Goal: Information Seeking & Learning: Learn about a topic

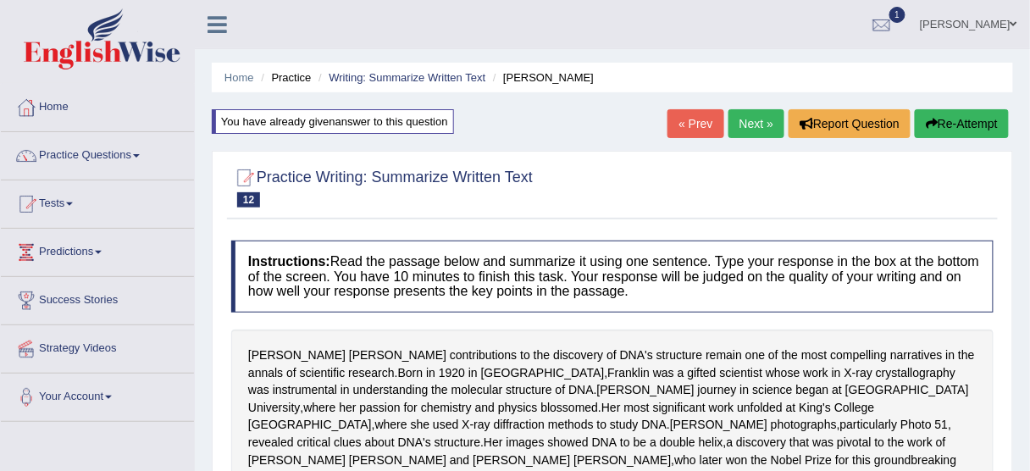
click at [996, 29] on link "Anish Adhikari" at bounding box center [968, 22] width 123 height 44
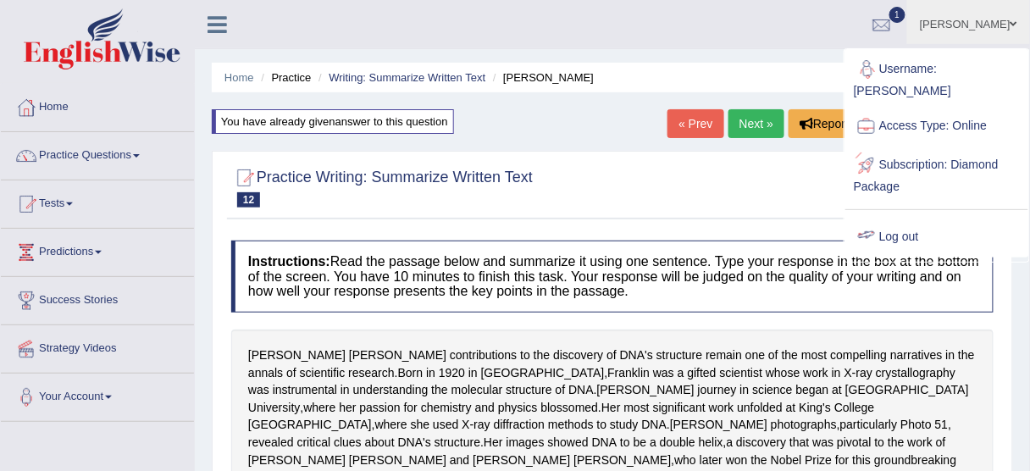
click at [900, 232] on link "Log out" at bounding box center [936, 237] width 183 height 39
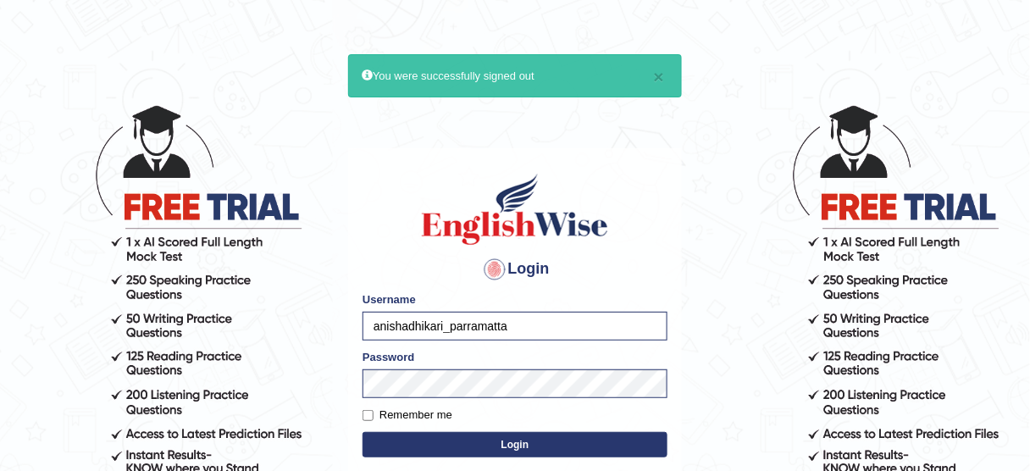
click at [565, 319] on input "anishadhikari_parramatta" at bounding box center [515, 326] width 305 height 29
drag, startPoint x: 517, startPoint y: 329, endPoint x: 279, endPoint y: 346, distance: 238.6
click at [279, 346] on body "× You were successfully signed out Login Please fix the following errors: Usern…" at bounding box center [515, 287] width 1030 height 471
paste input "Ravivinoth93"
type input "Ravivinoth93"
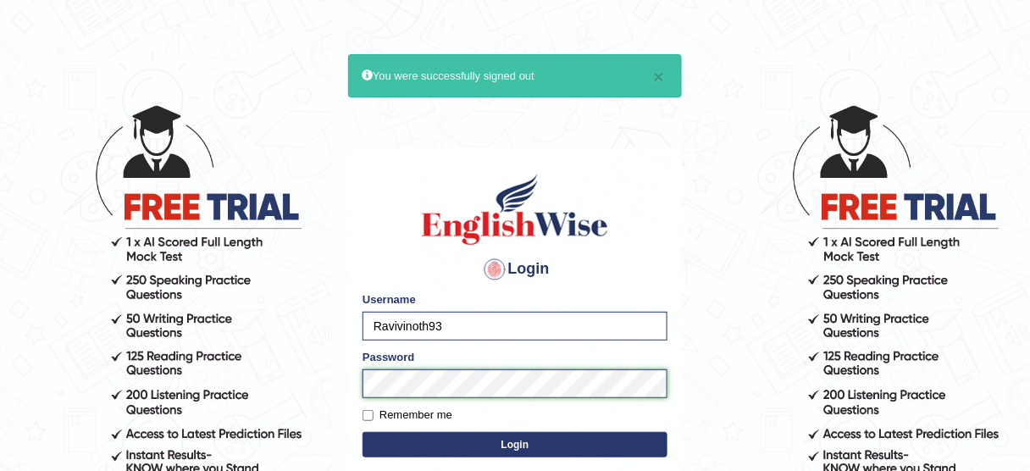
click at [267, 394] on body "× You were successfully signed out Login Please fix the following errors: Usern…" at bounding box center [515, 287] width 1030 height 471
click at [483, 435] on button "Login" at bounding box center [515, 444] width 305 height 25
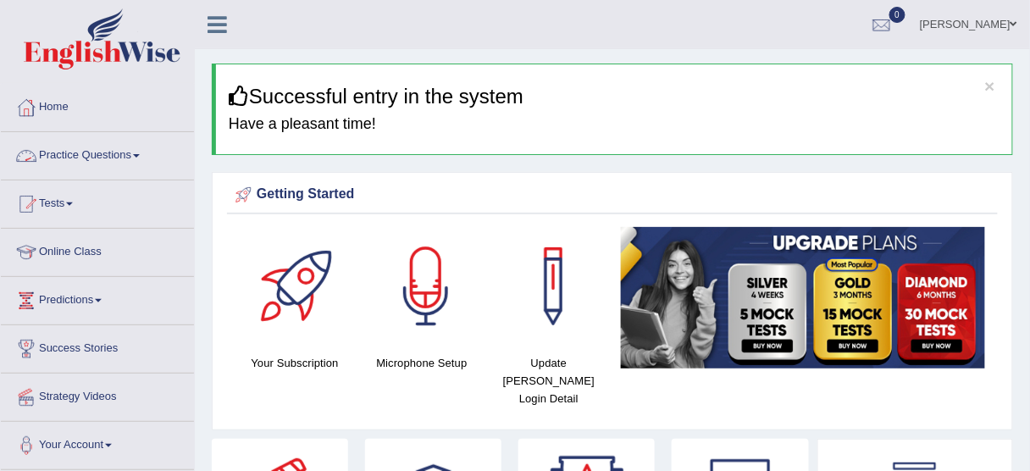
click at [114, 159] on link "Practice Questions" at bounding box center [97, 153] width 193 height 42
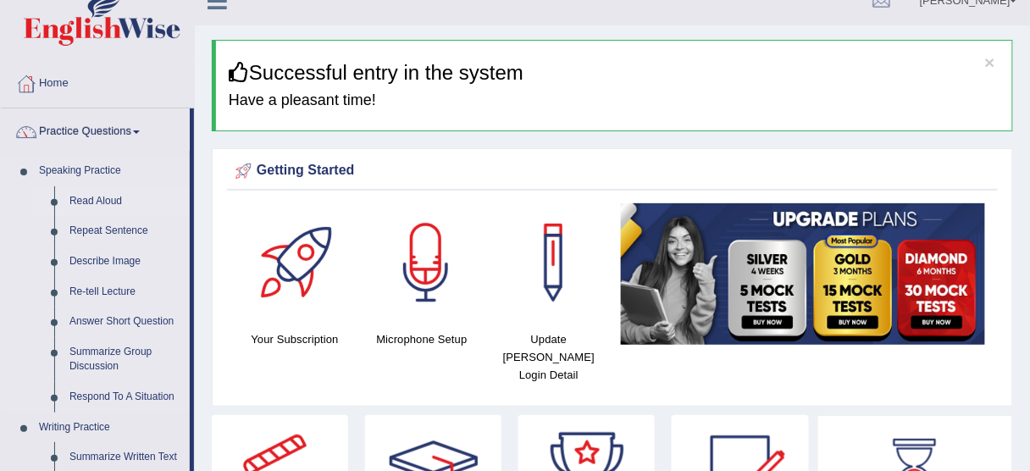
scroll to position [29, 0]
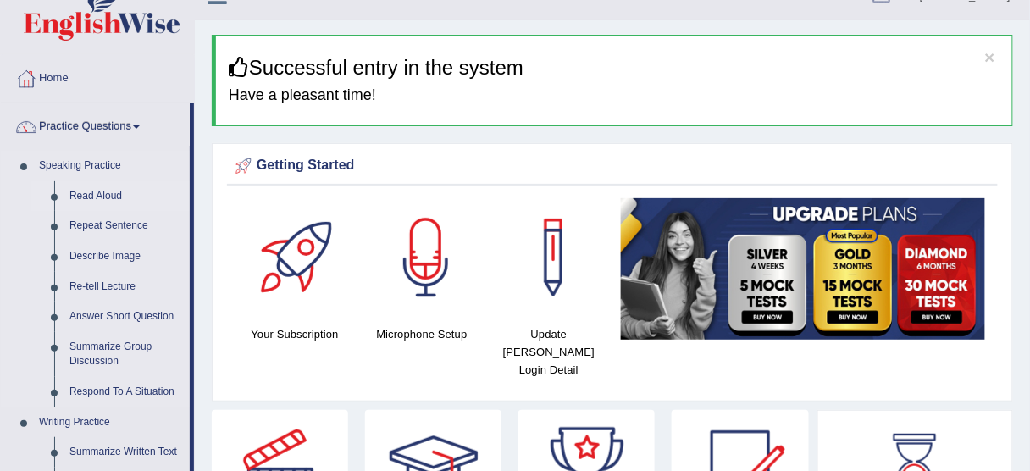
click at [112, 188] on link "Read Aloud" at bounding box center [126, 196] width 128 height 30
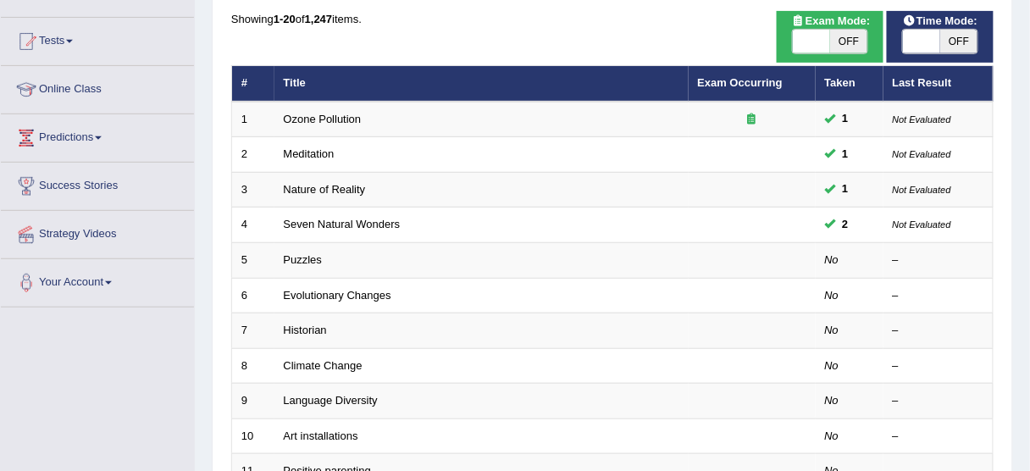
scroll to position [163, 0]
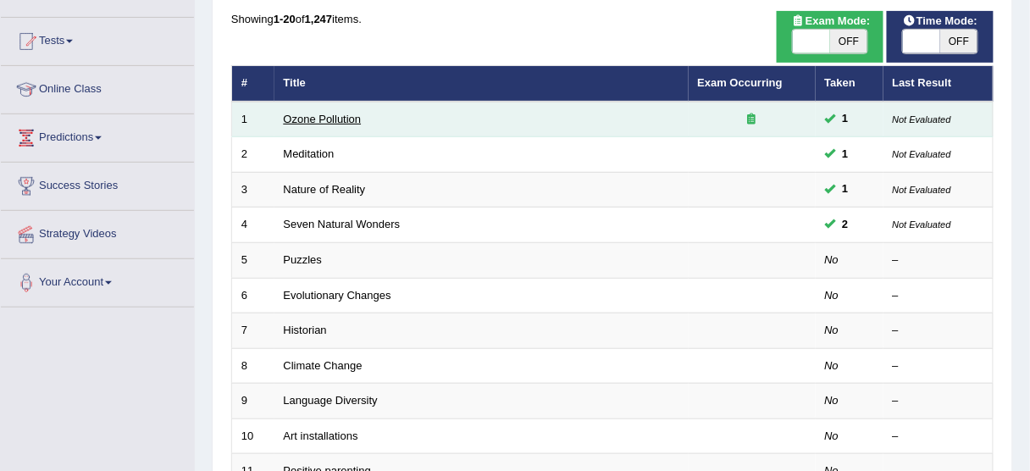
click at [339, 119] on link "Ozone Pollution" at bounding box center [323, 119] width 78 height 13
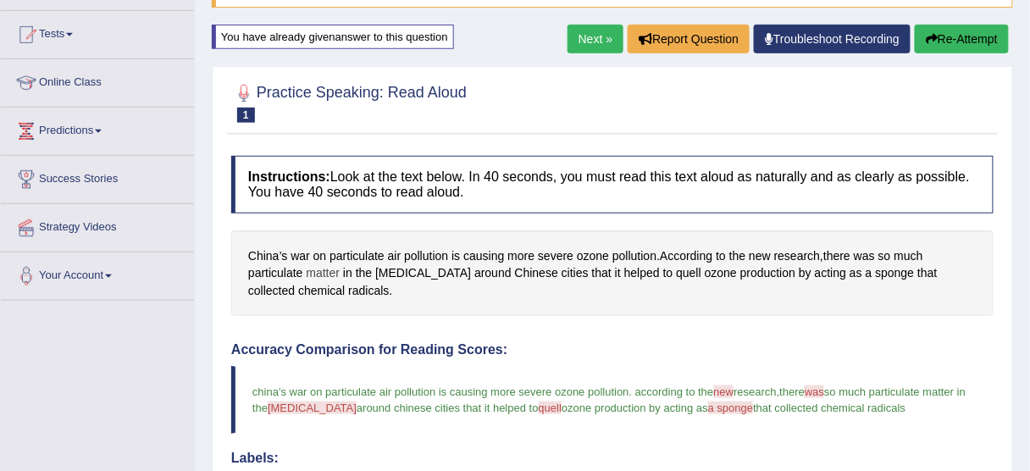
scroll to position [169, 0]
click at [577, 33] on link "Next »" at bounding box center [596, 39] width 56 height 29
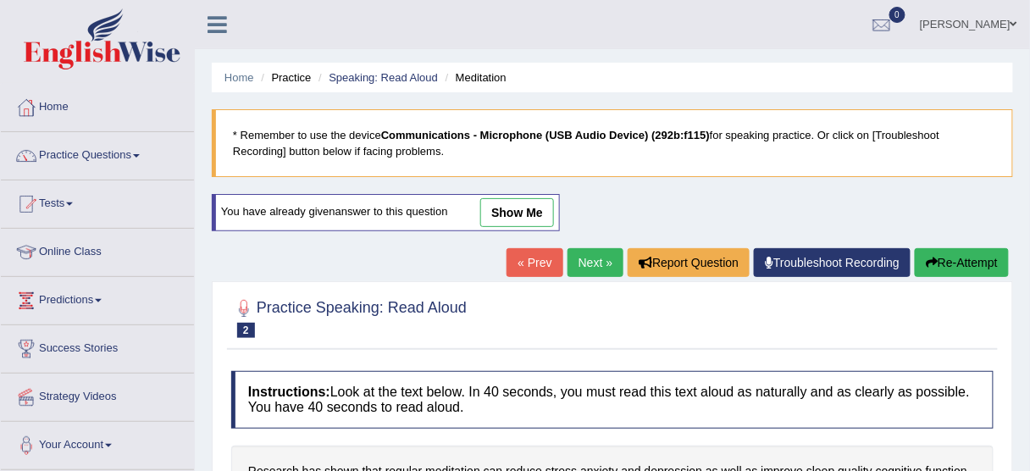
click at [539, 202] on link "show me" at bounding box center [517, 212] width 74 height 29
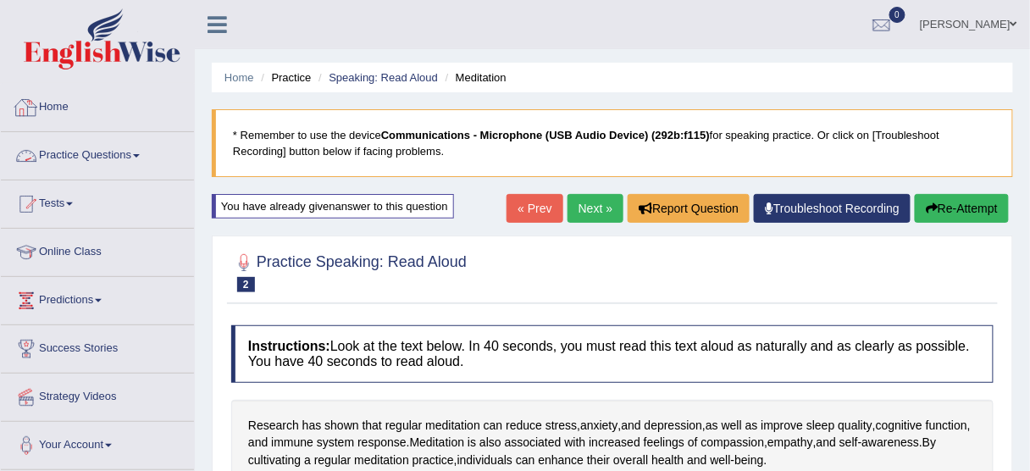
click at [144, 147] on link "Practice Questions" at bounding box center [97, 153] width 193 height 42
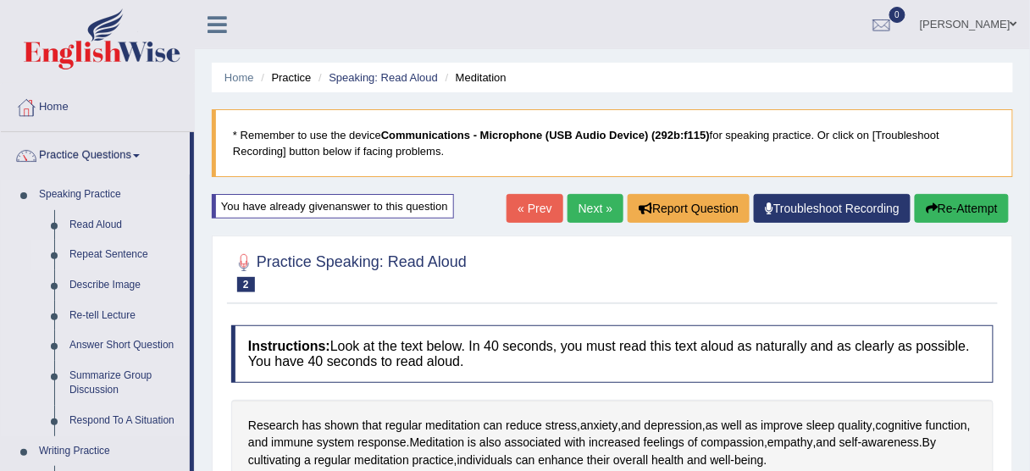
click at [118, 254] on link "Repeat Sentence" at bounding box center [126, 255] width 128 height 30
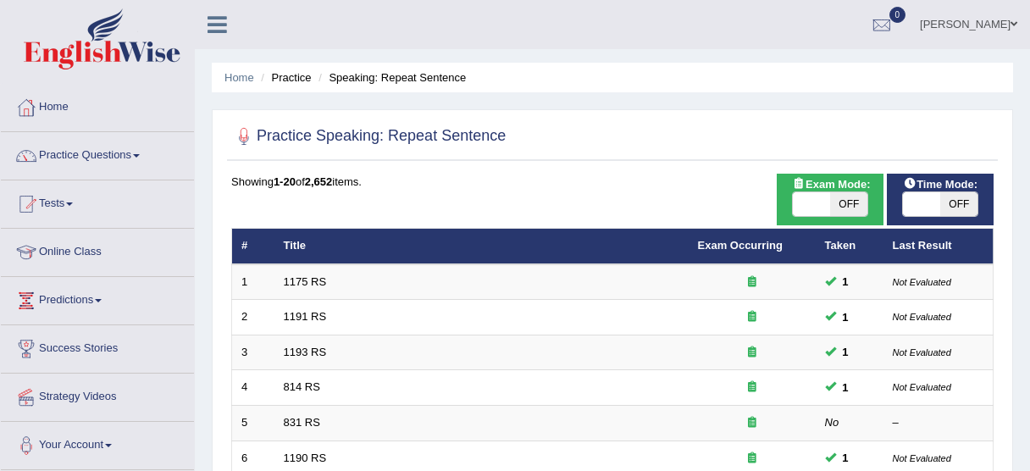
scroll to position [155, 0]
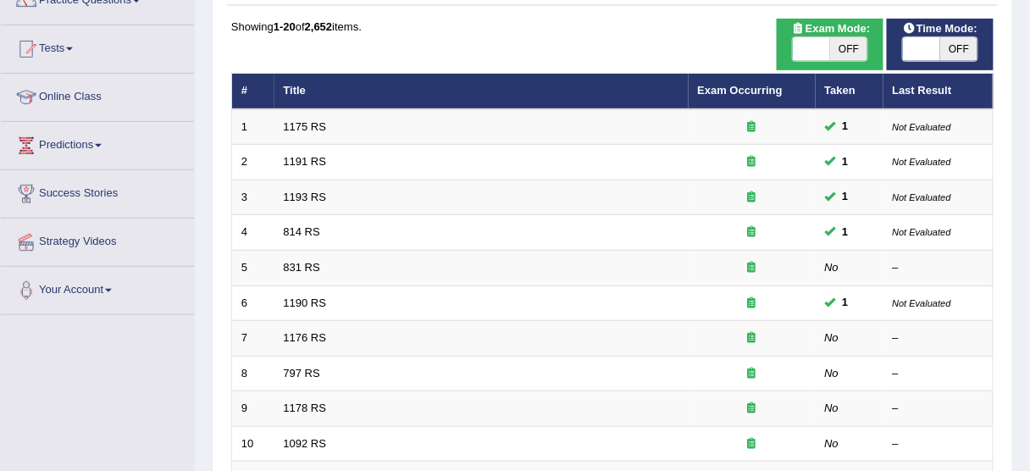
click at [318, 121] on link "1175 RS" at bounding box center [305, 126] width 43 height 13
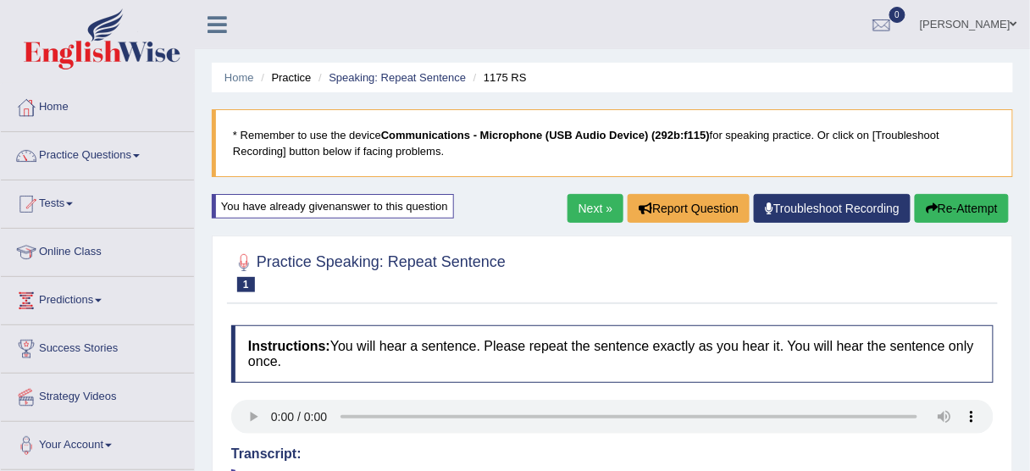
click at [584, 212] on link "Next »" at bounding box center [596, 208] width 56 height 29
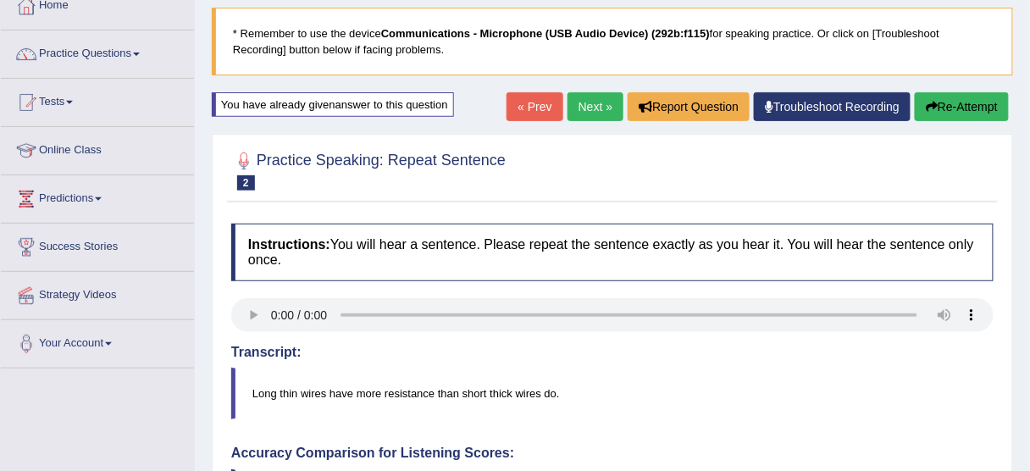
scroll to position [100, 0]
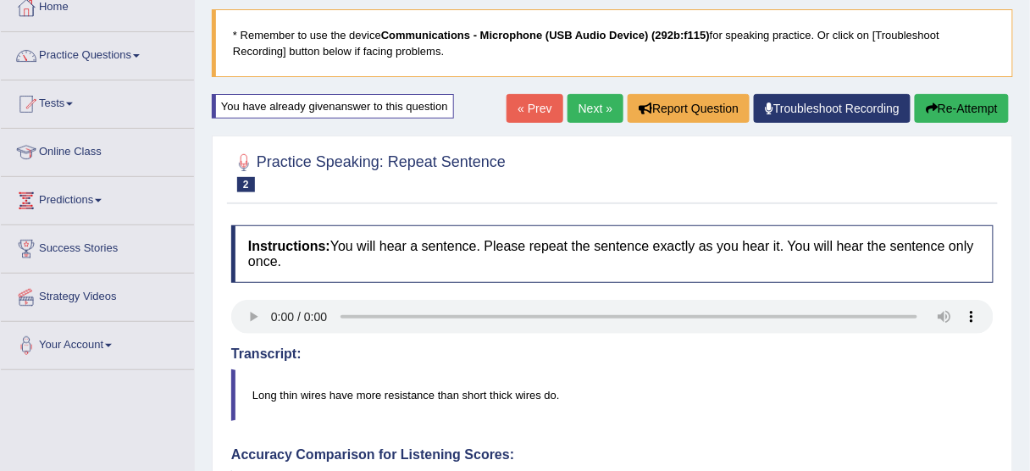
click at [568, 101] on link "Next »" at bounding box center [596, 108] width 56 height 29
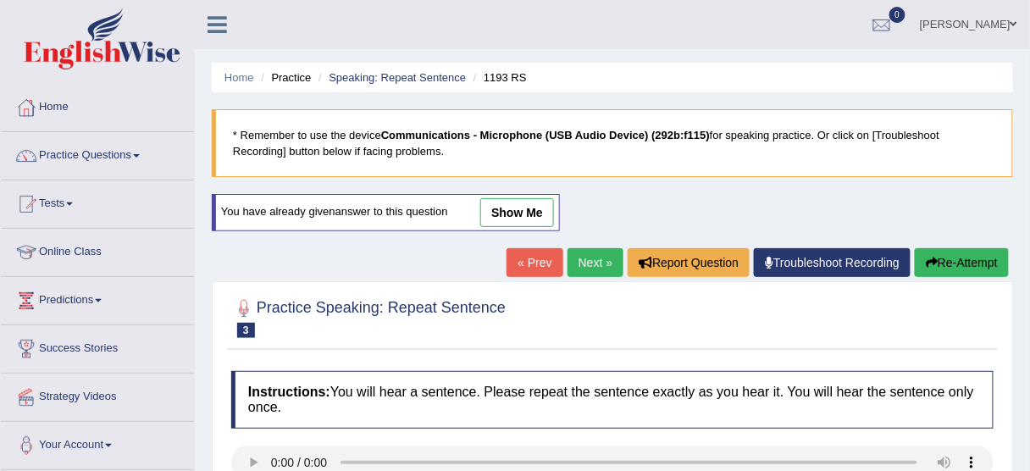
click at [522, 213] on link "show me" at bounding box center [517, 212] width 74 height 29
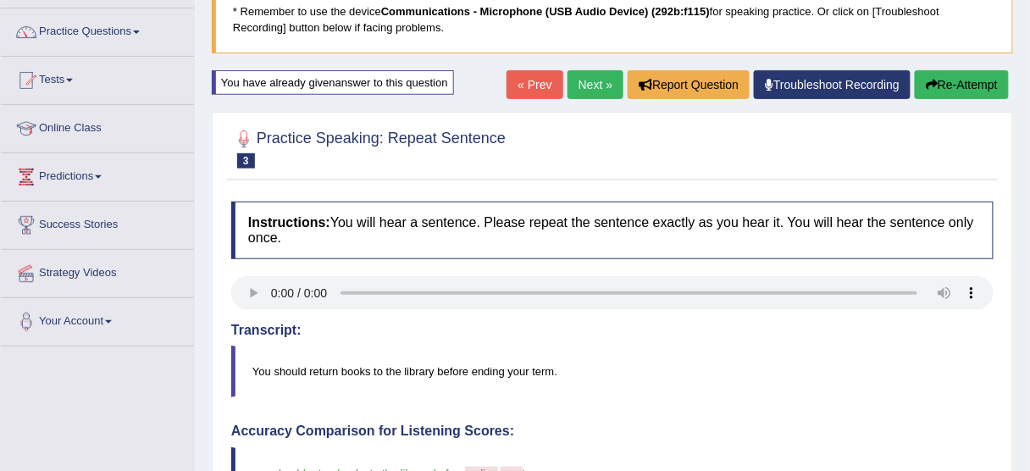
scroll to position [125, 0]
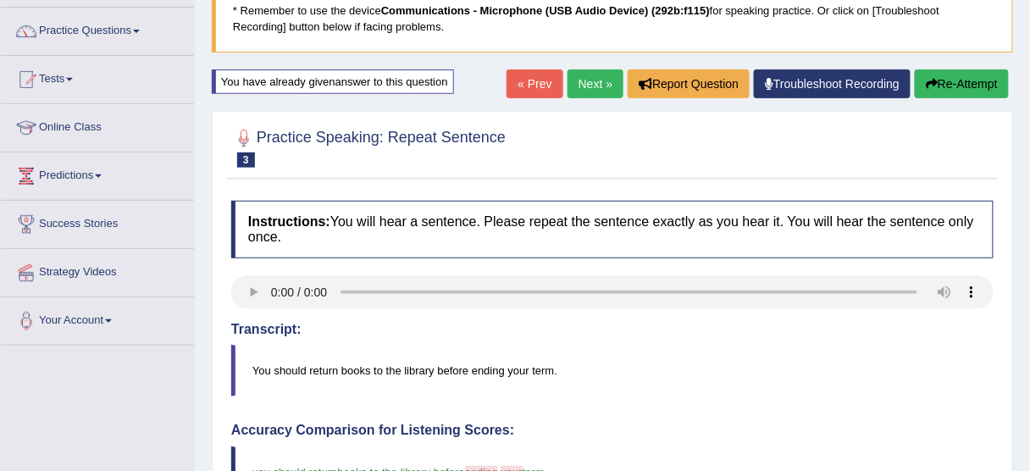
click at [596, 97] on div "« Prev Next » Report Question Troubleshoot Recording Re-Attempt" at bounding box center [760, 85] width 507 height 33
click at [591, 89] on link "Next »" at bounding box center [596, 83] width 56 height 29
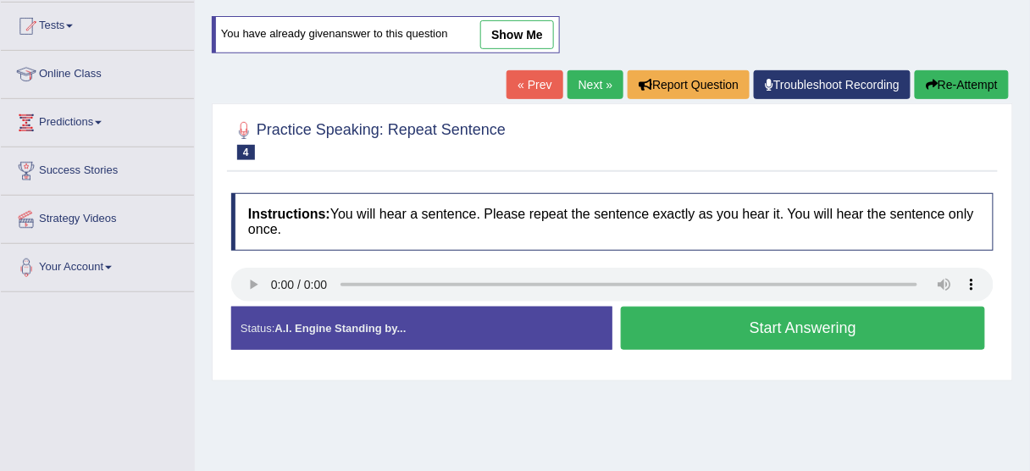
click at [498, 30] on link "show me" at bounding box center [517, 34] width 74 height 29
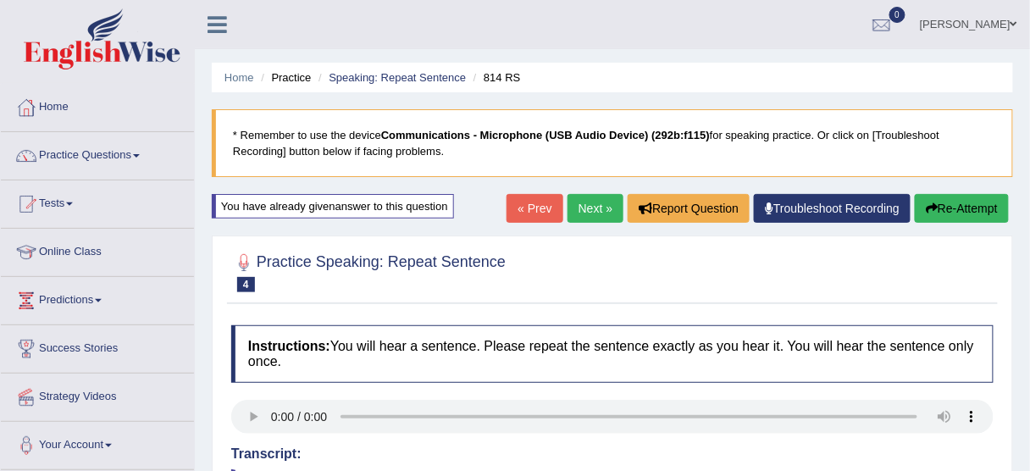
click at [598, 201] on link "Next »" at bounding box center [596, 208] width 56 height 29
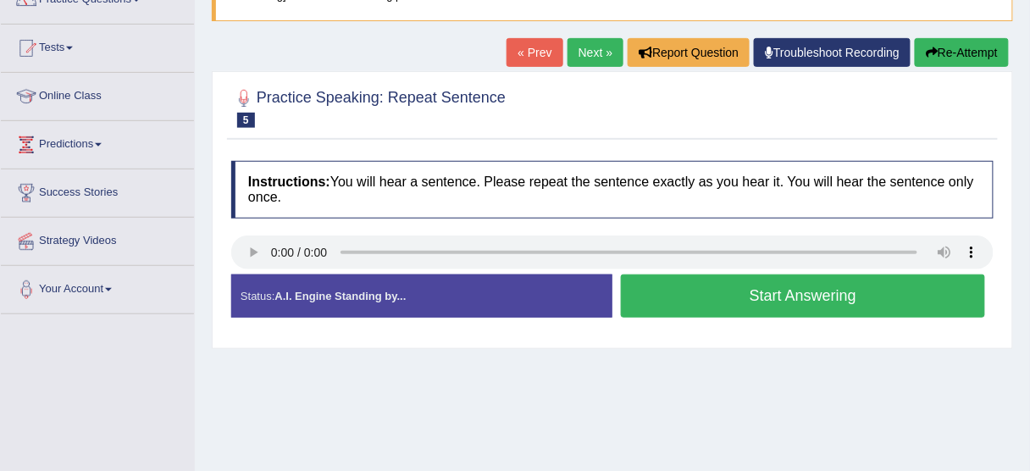
click at [771, 286] on button "Start Answering" at bounding box center [803, 295] width 364 height 43
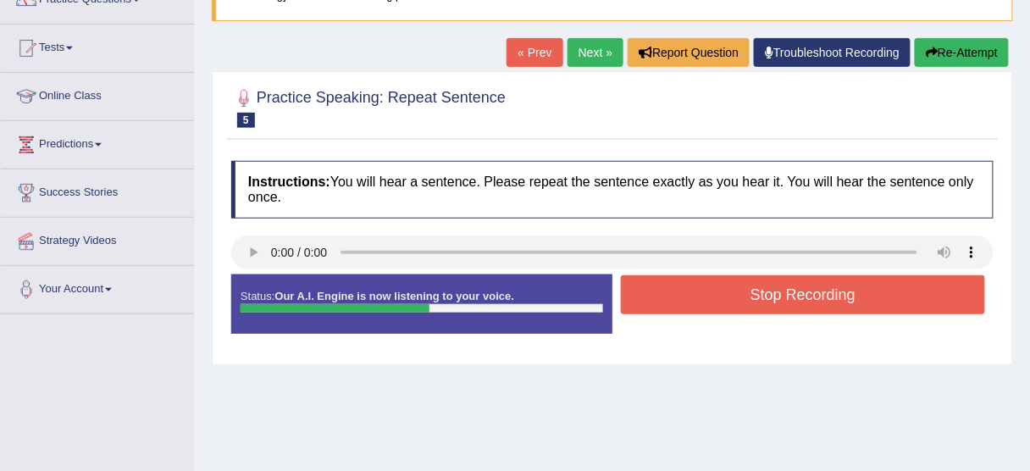
click at [771, 286] on button "Stop Recording" at bounding box center [803, 294] width 364 height 39
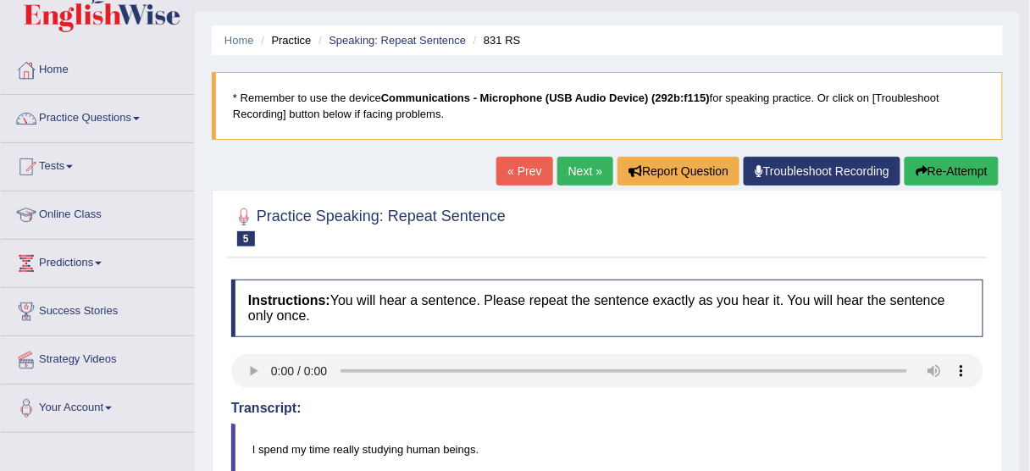
scroll to position [34, 0]
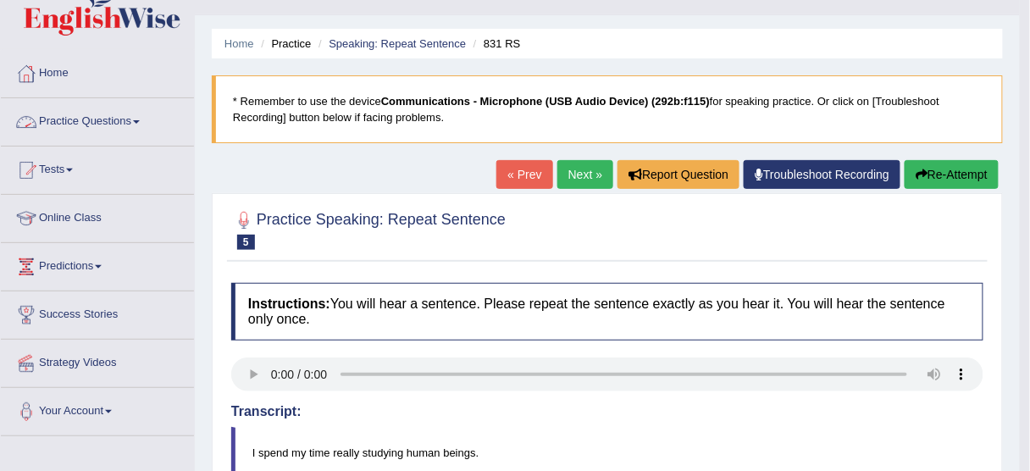
click at [130, 114] on link "Practice Questions" at bounding box center [97, 119] width 193 height 42
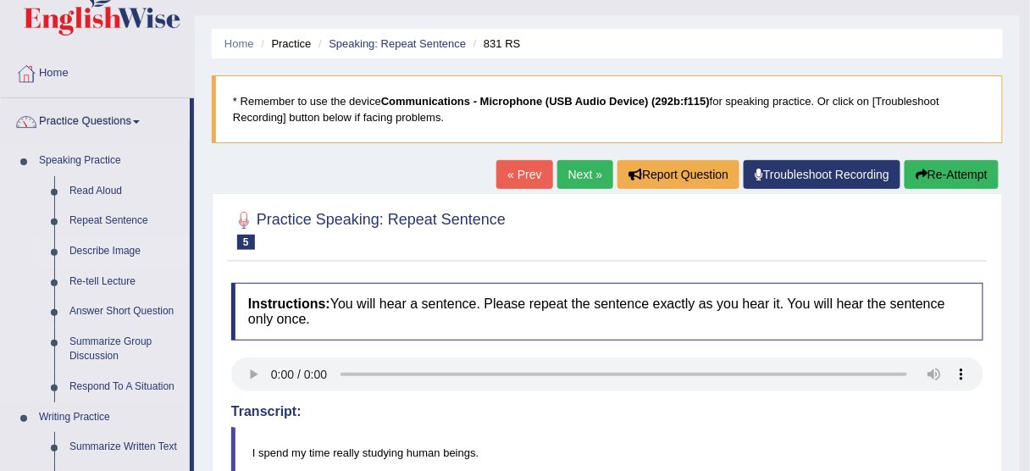
click at [128, 247] on link "Describe Image" at bounding box center [126, 251] width 128 height 30
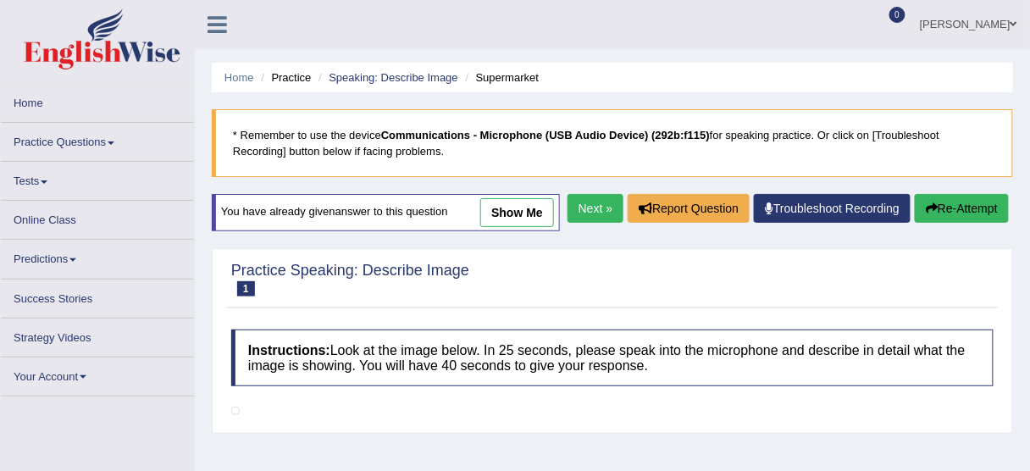
click at [528, 198] on link "show me" at bounding box center [517, 212] width 74 height 29
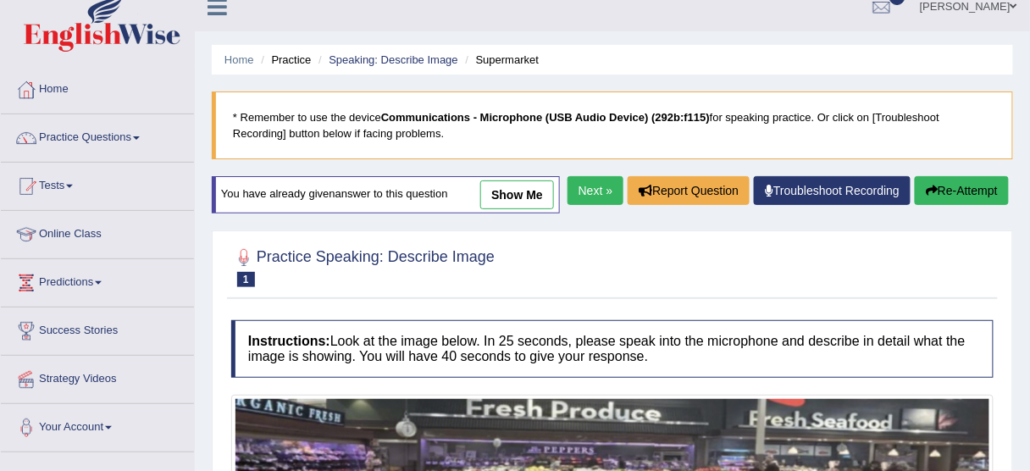
scroll to position [17, 0]
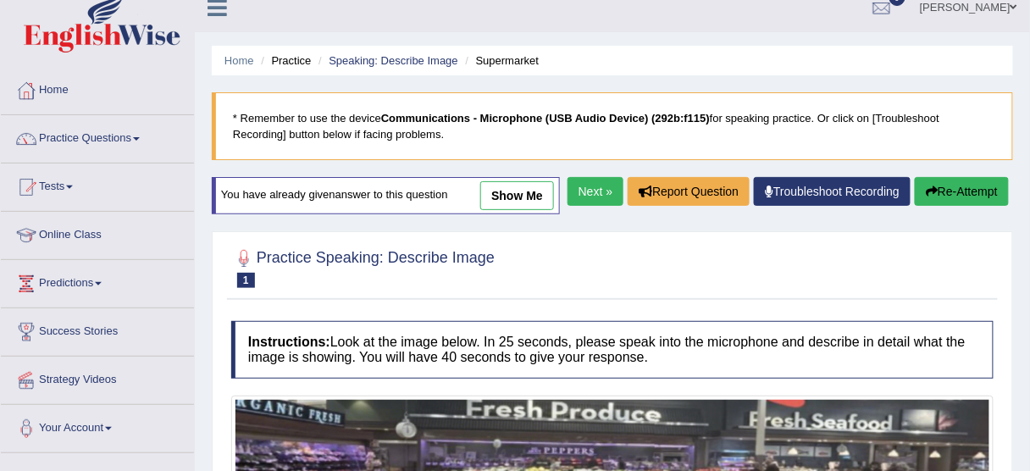
click at [515, 200] on link "show me" at bounding box center [517, 195] width 74 height 29
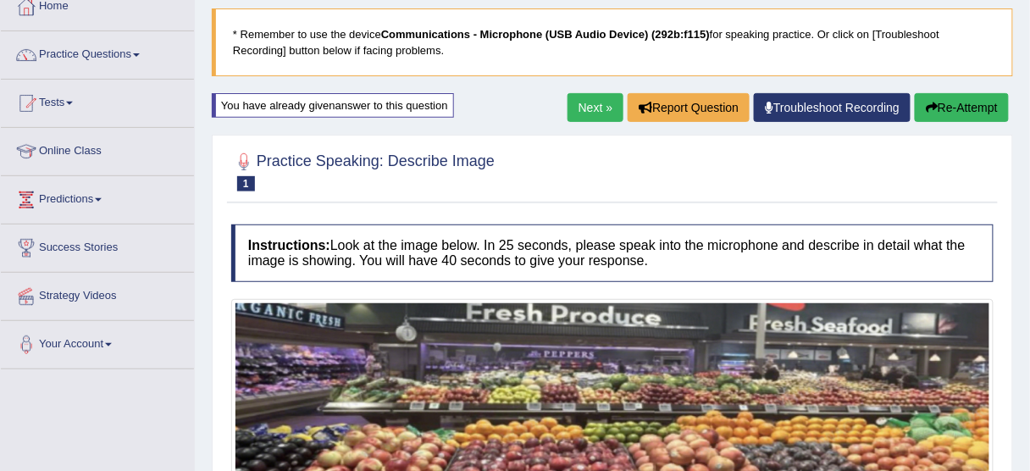
scroll to position [100, 0]
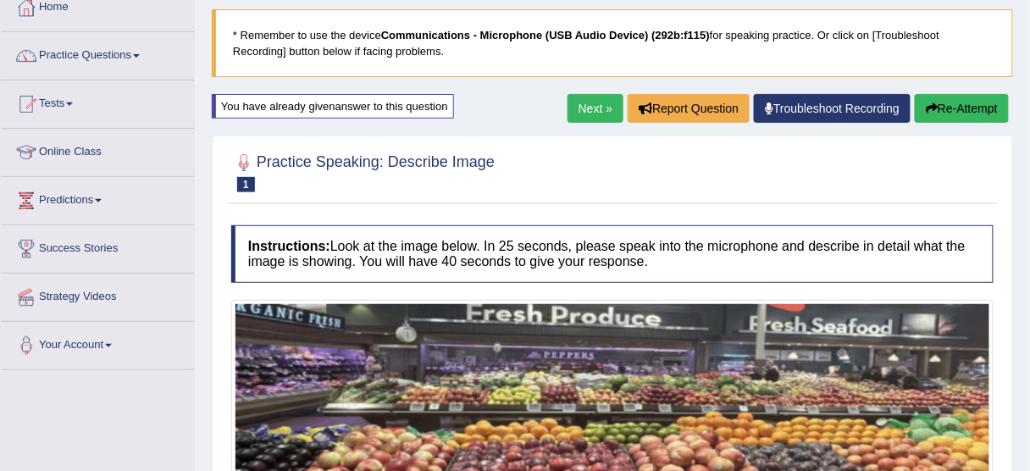
click at [585, 94] on link "Next »" at bounding box center [596, 108] width 56 height 29
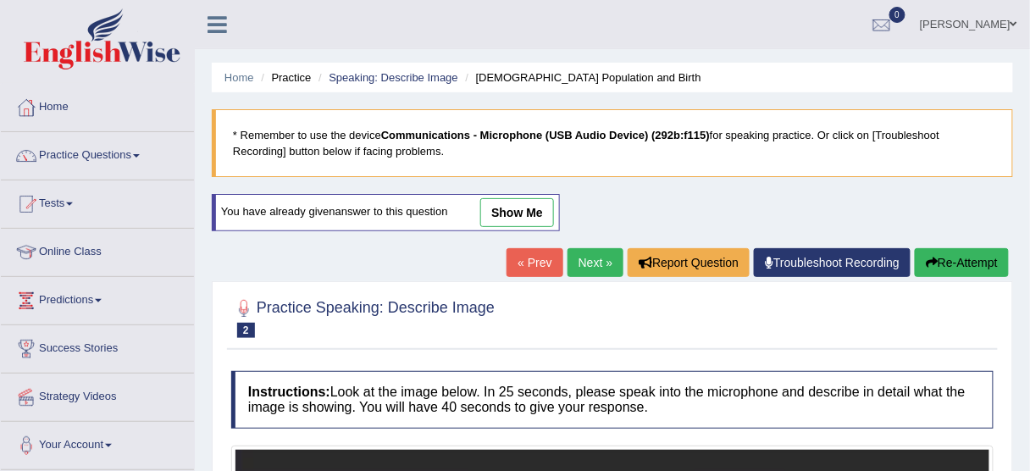
click at [529, 207] on link "show me" at bounding box center [517, 212] width 74 height 29
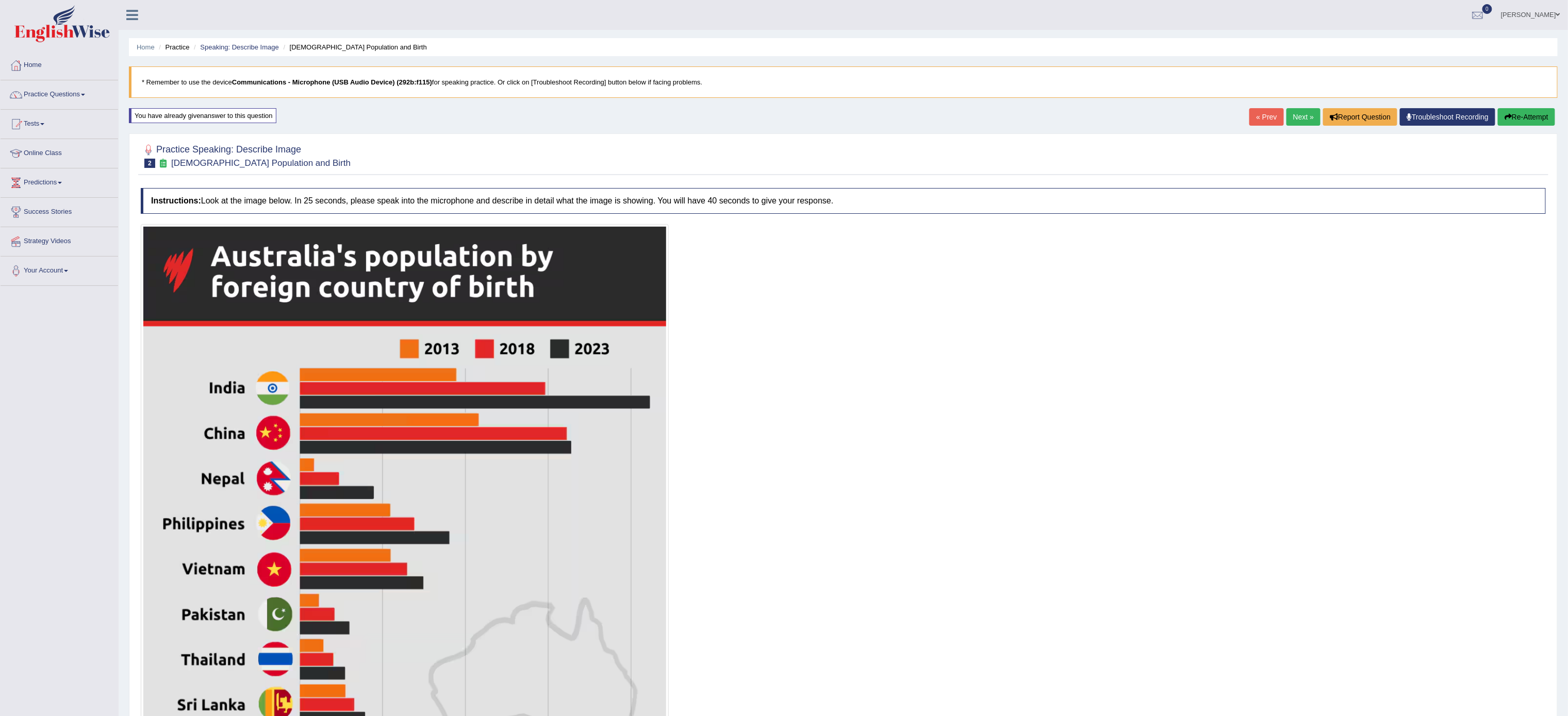
click at [626, 116] on link "Next »" at bounding box center [1303, 117] width 34 height 18
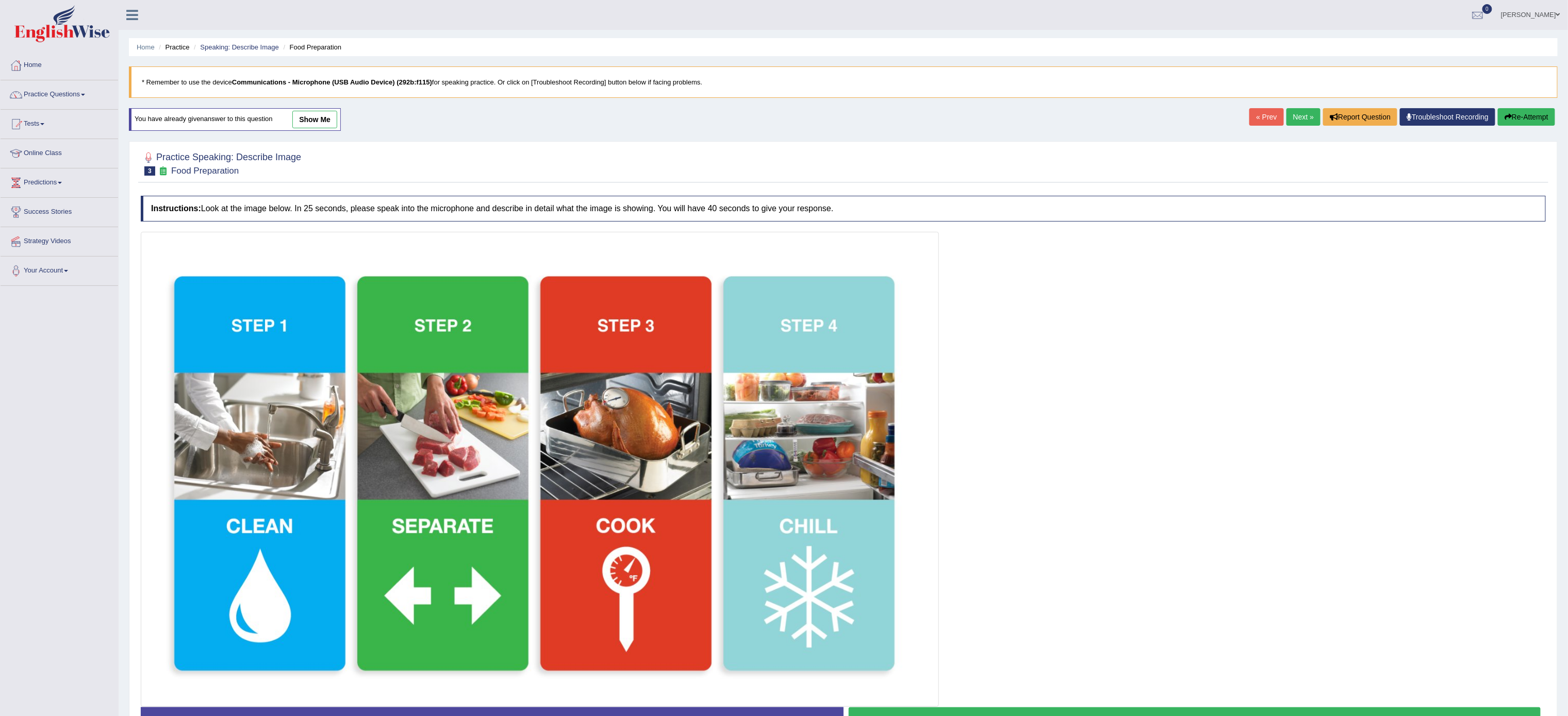
click at [331, 120] on link "show me" at bounding box center [315, 119] width 45 height 18
click at [331, 120] on div "Home Practice Speaking: Describe Image Food Preparation * Remember to use the d…" at bounding box center [843, 380] width 1449 height 760
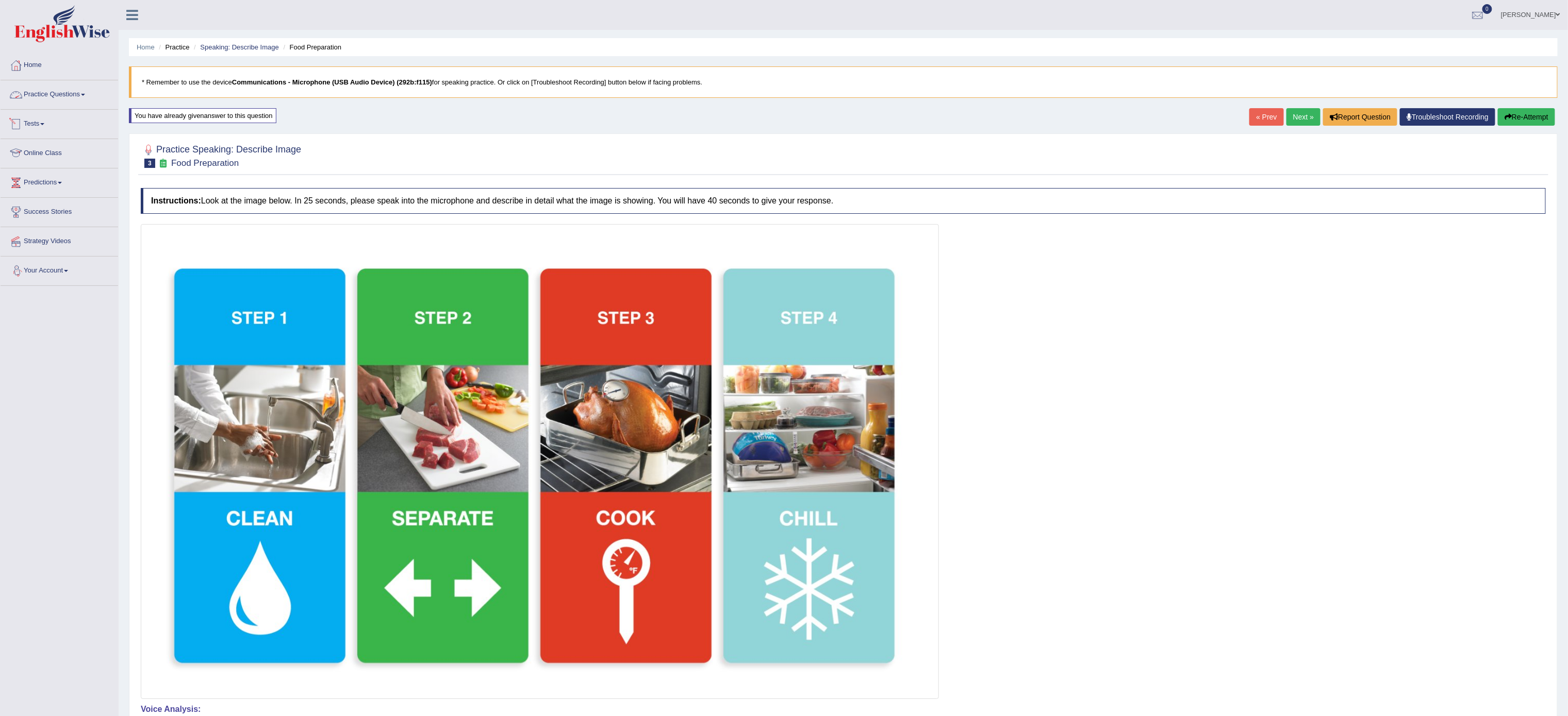
click at [46, 83] on link "Practice Questions" at bounding box center [59, 93] width 117 height 26
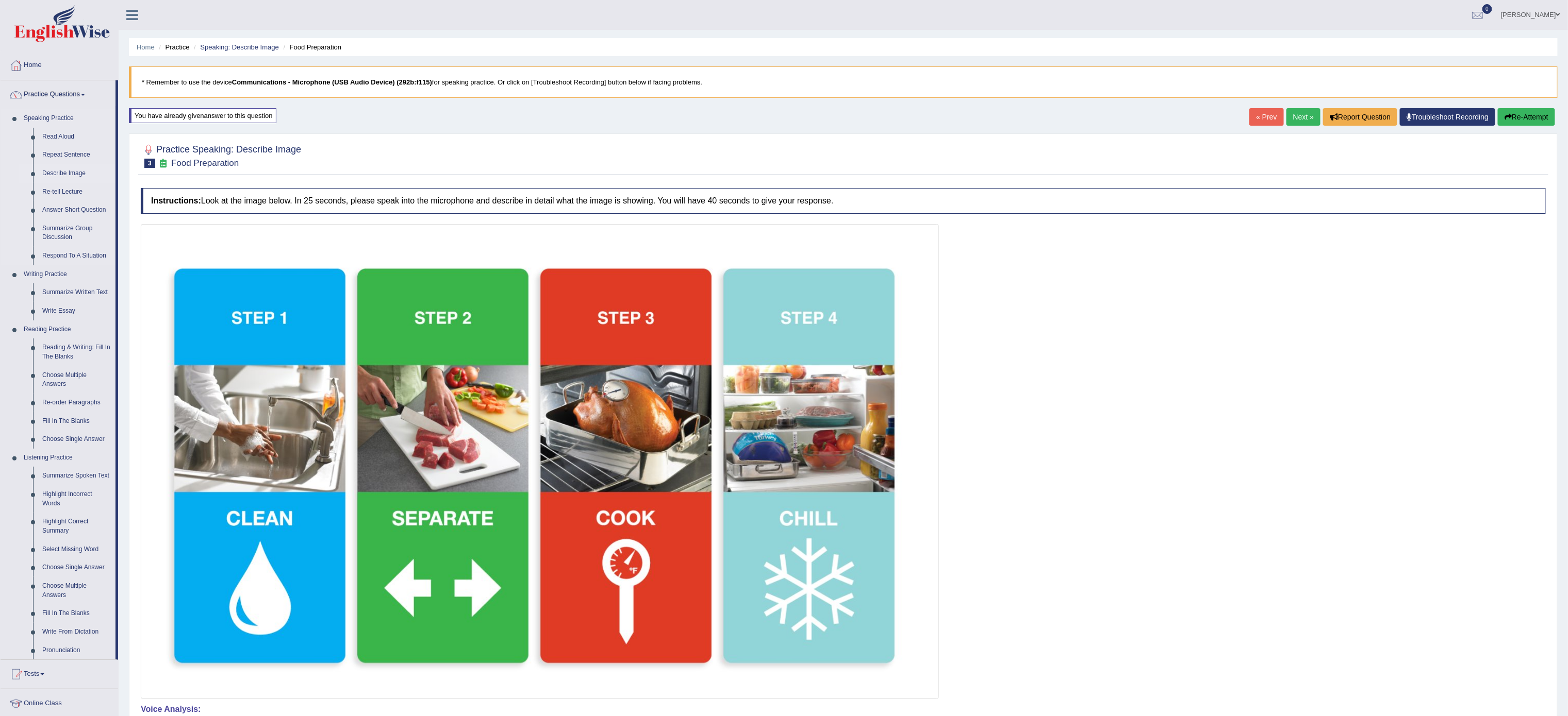
click at [79, 170] on link "Describe Image" at bounding box center [77, 173] width 78 height 18
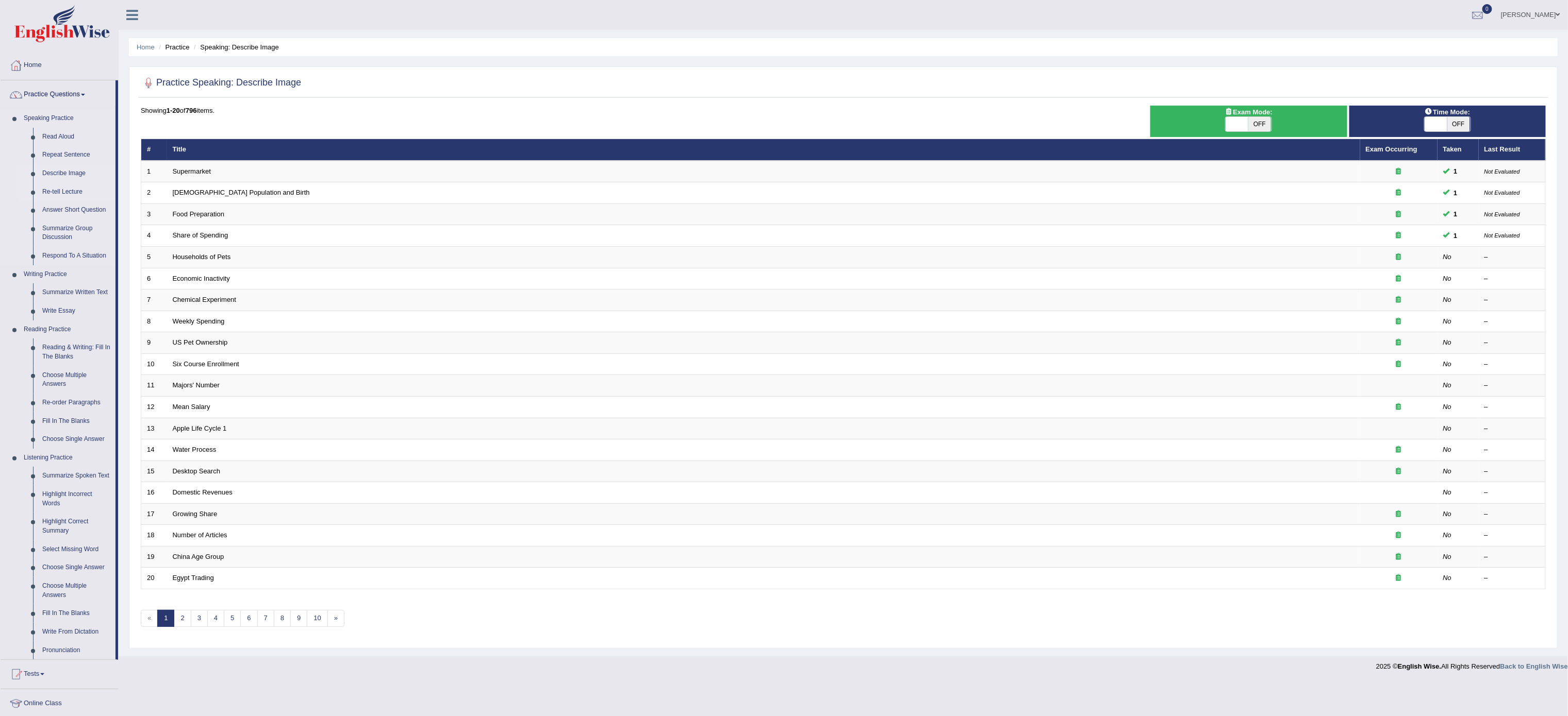
click at [76, 193] on link "Re-tell Lecture" at bounding box center [77, 192] width 78 height 18
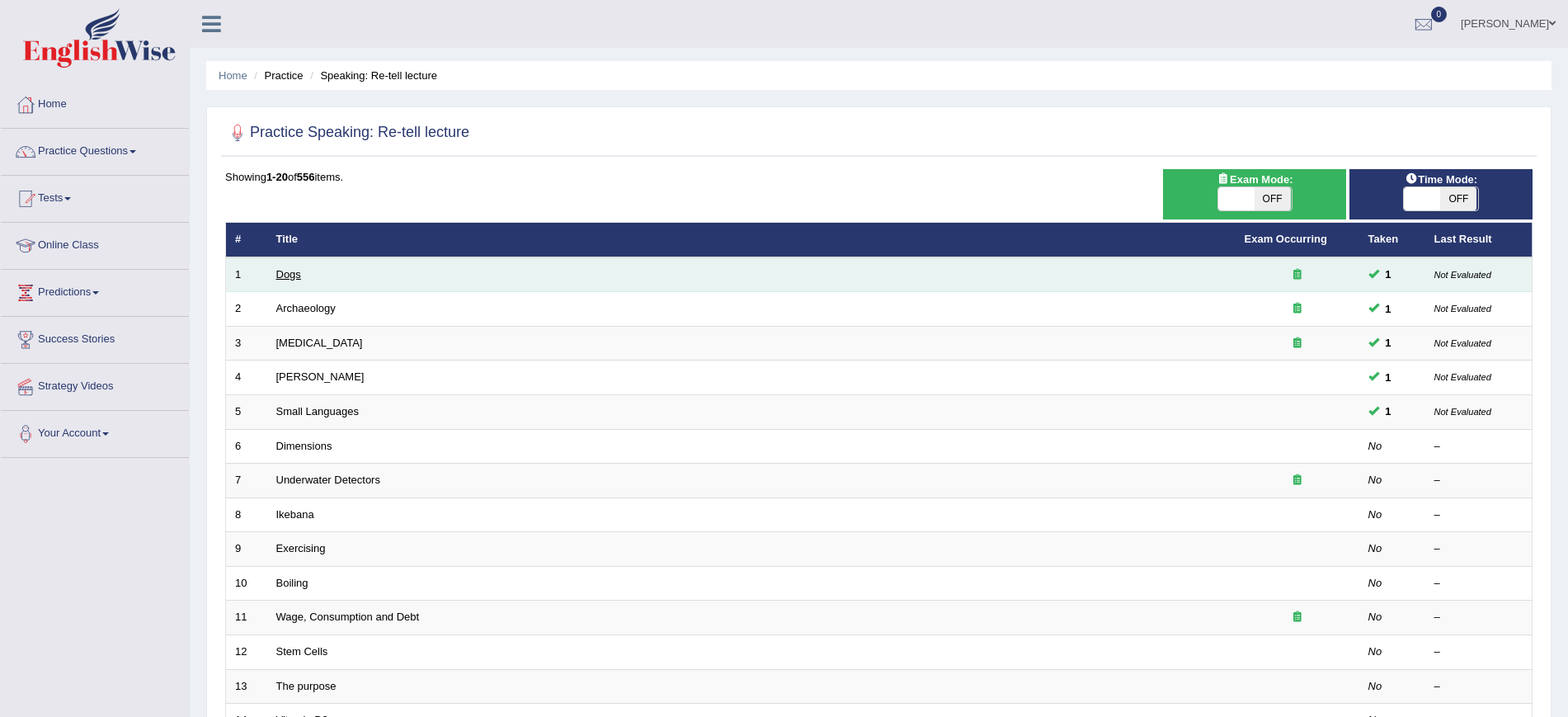
click at [292, 274] on link "Dogs" at bounding box center [288, 274] width 24 height 13
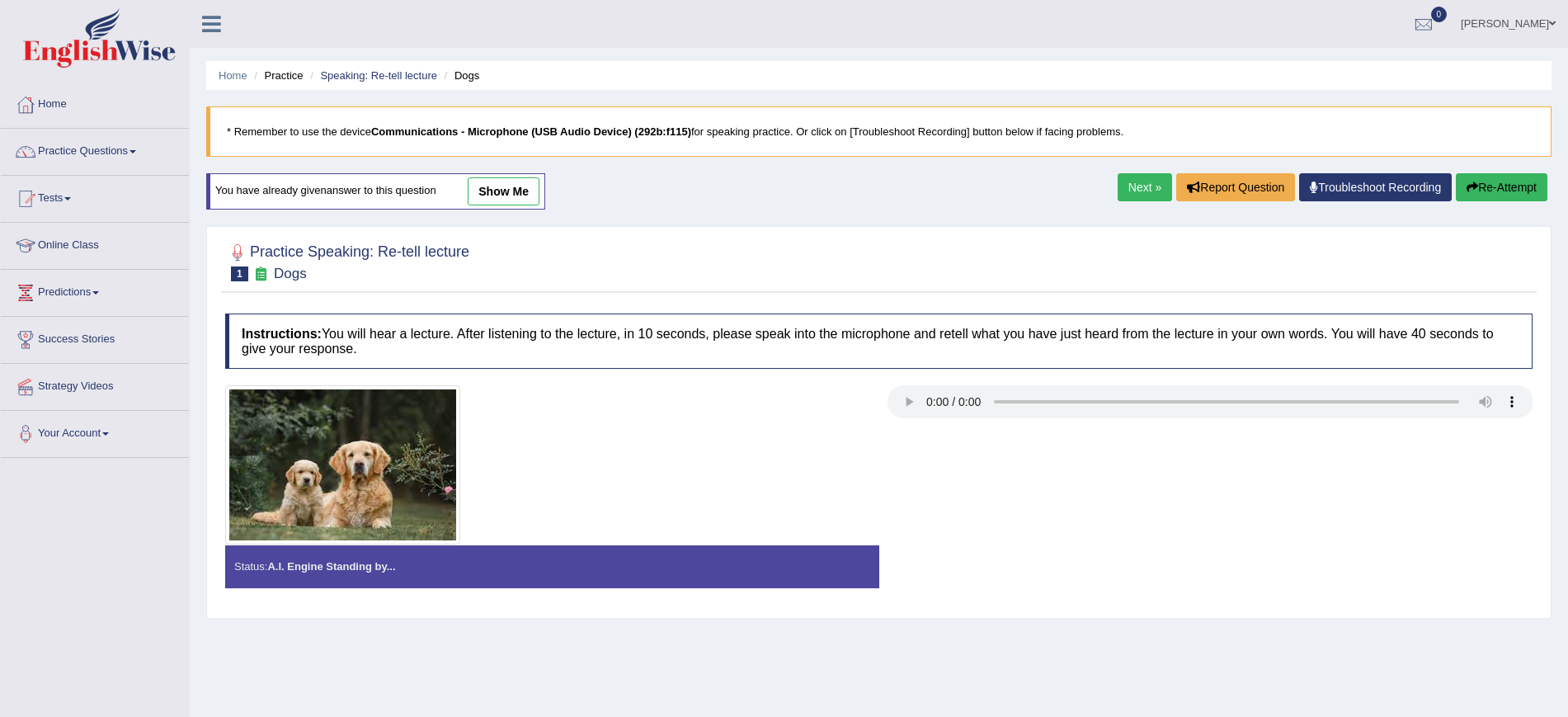
click at [495, 201] on link "show me" at bounding box center [504, 191] width 72 height 28
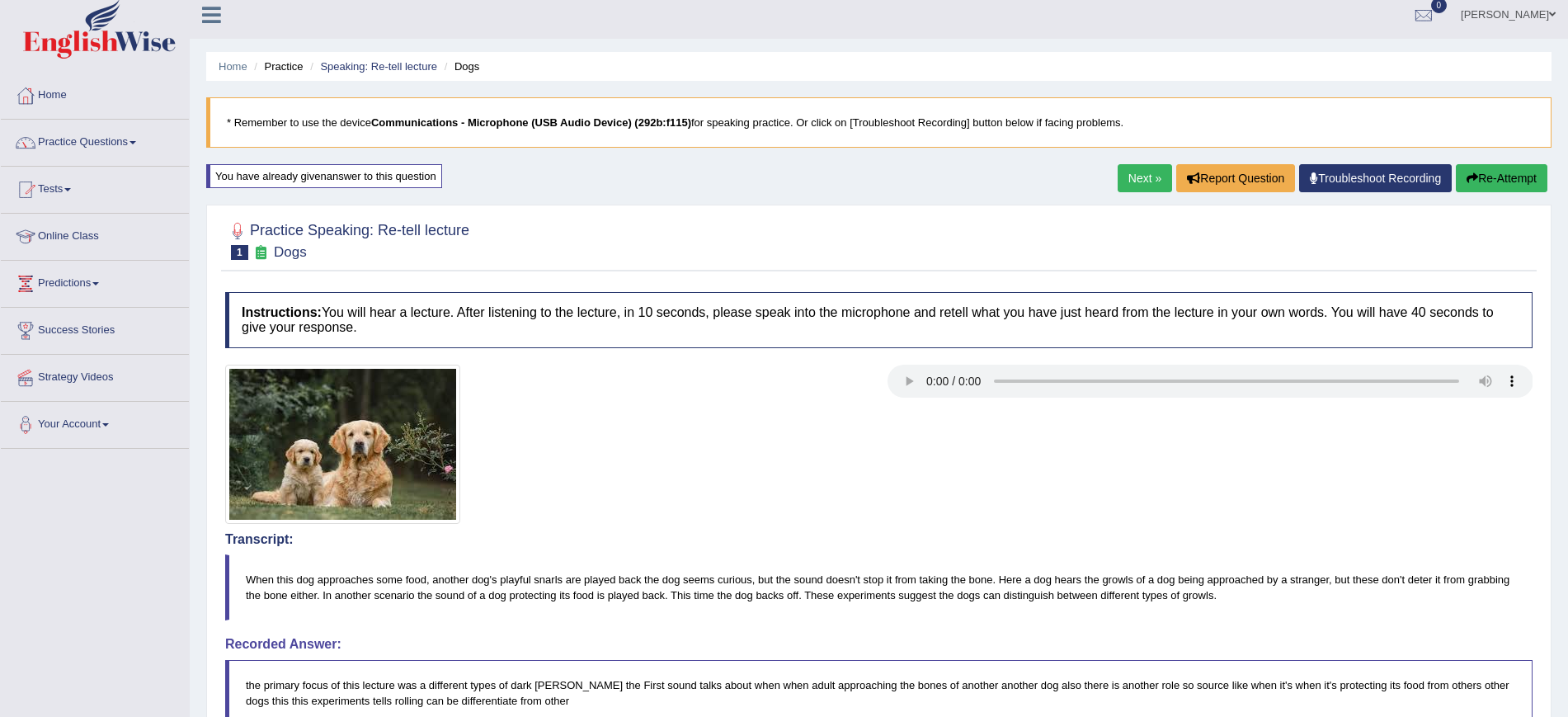
scroll to position [3, 0]
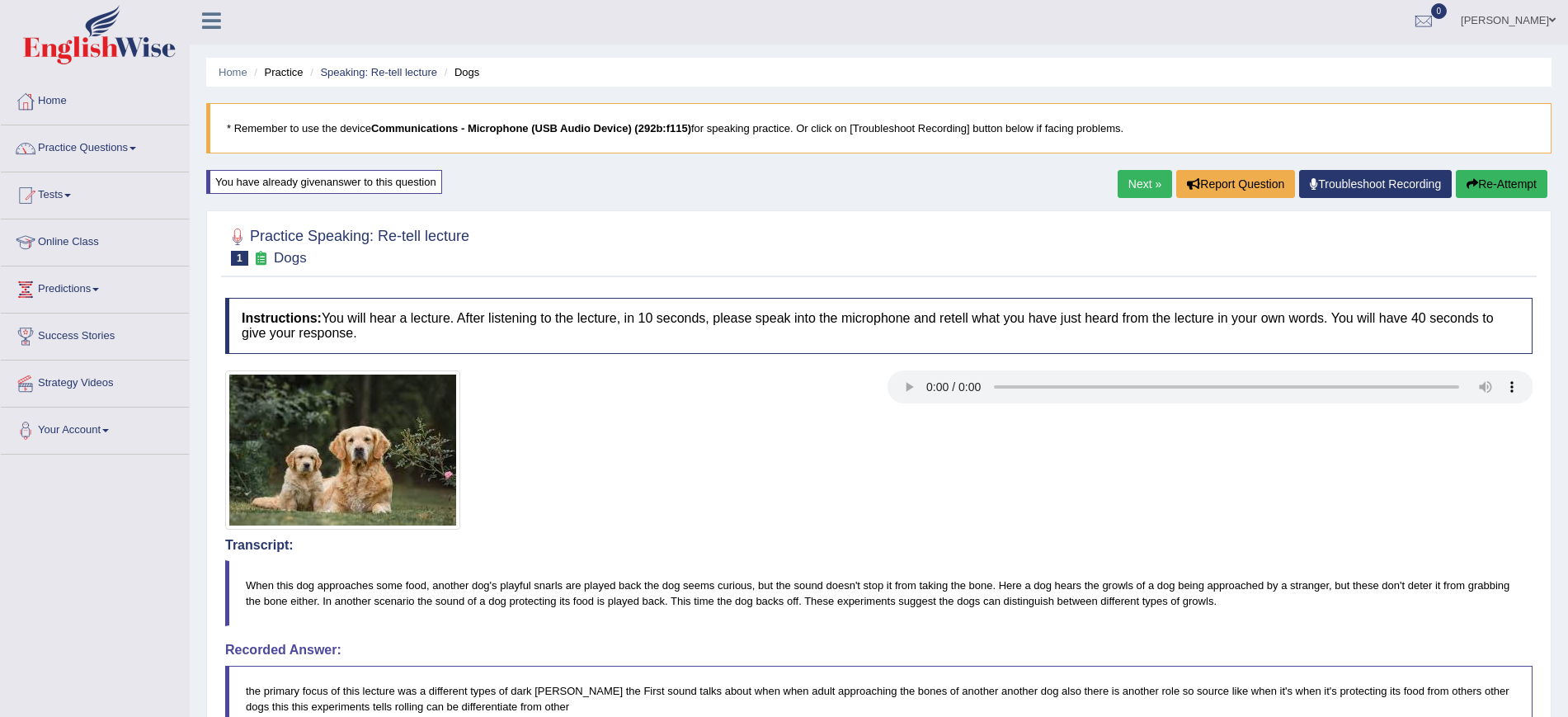
click at [1135, 179] on link "Next »" at bounding box center [1145, 184] width 55 height 28
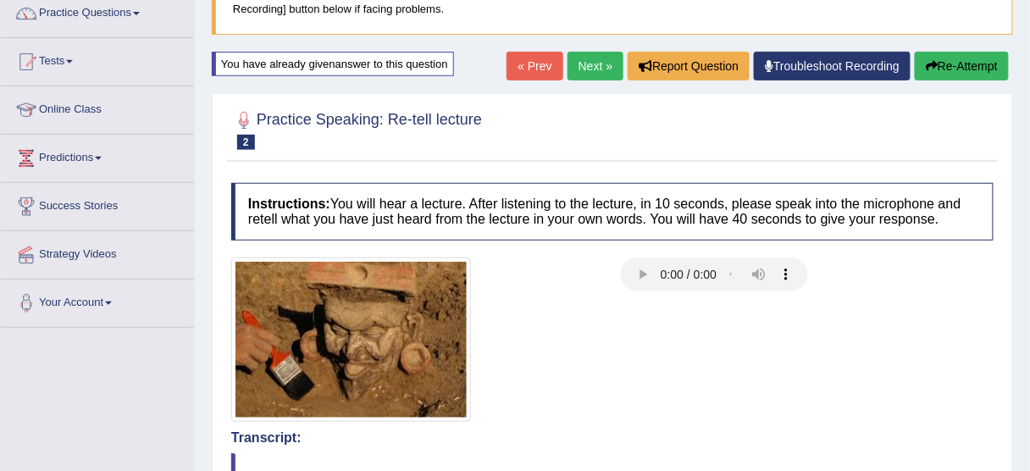
scroll to position [123, 0]
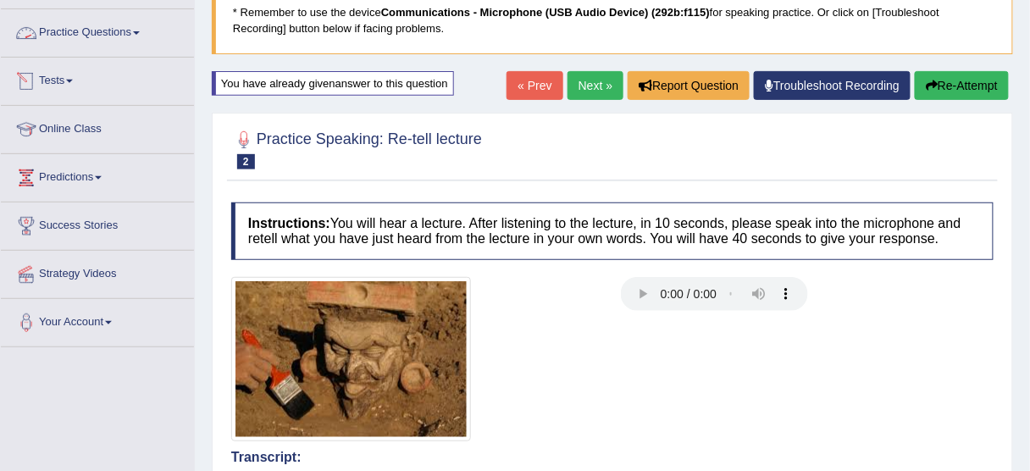
click at [99, 30] on link "Practice Questions" at bounding box center [97, 30] width 193 height 42
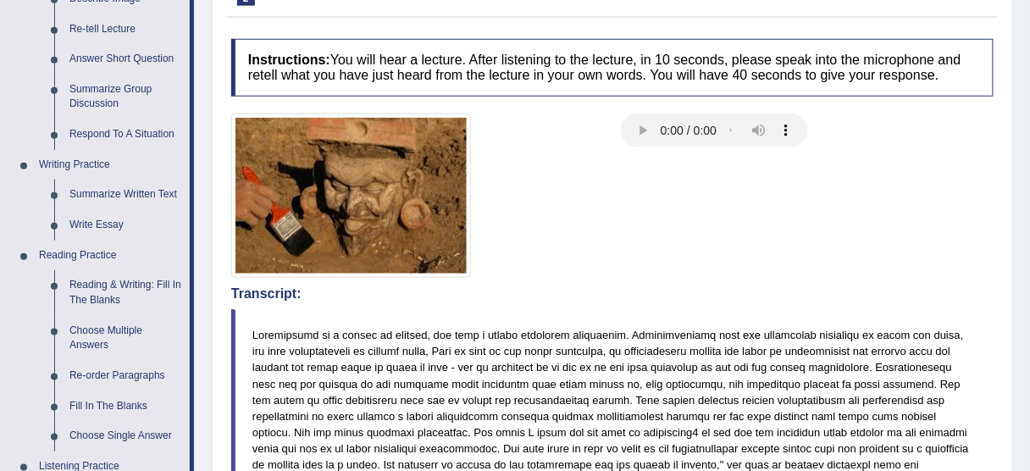
scroll to position [289, 0]
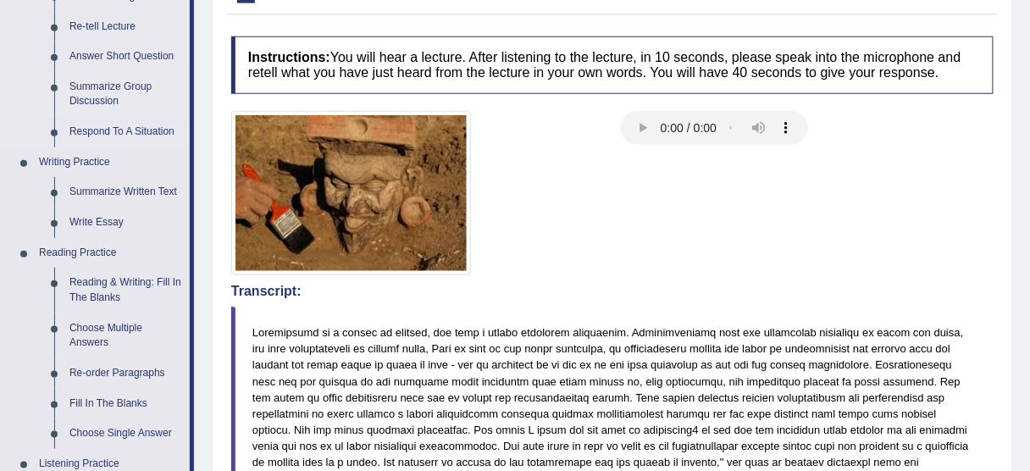
click at [114, 77] on link "Summarize Group Discussion" at bounding box center [126, 94] width 128 height 45
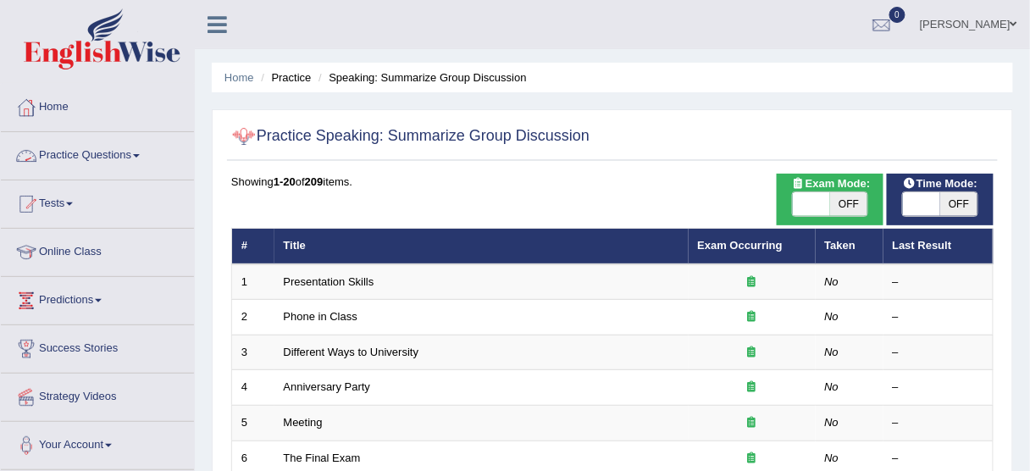
click at [123, 143] on link "Practice Questions" at bounding box center [97, 153] width 193 height 42
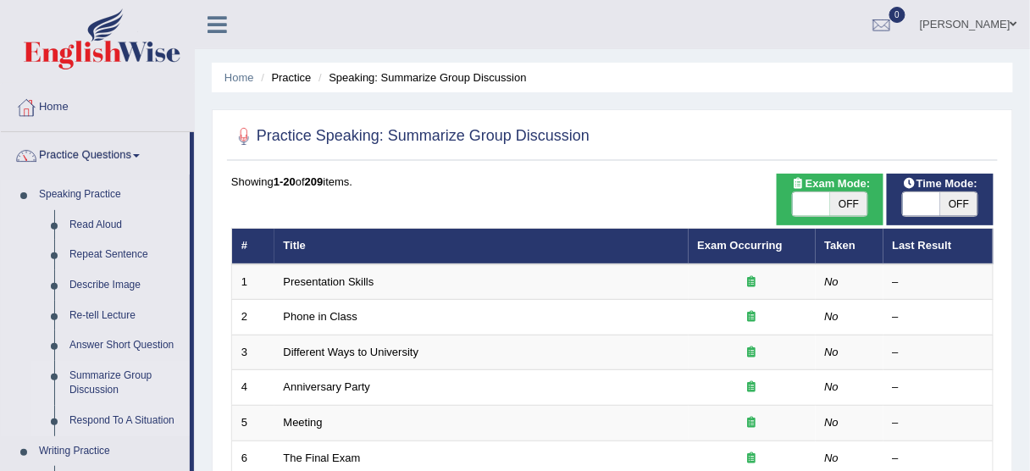
click at [137, 413] on link "Respond To A Situation" at bounding box center [126, 421] width 128 height 30
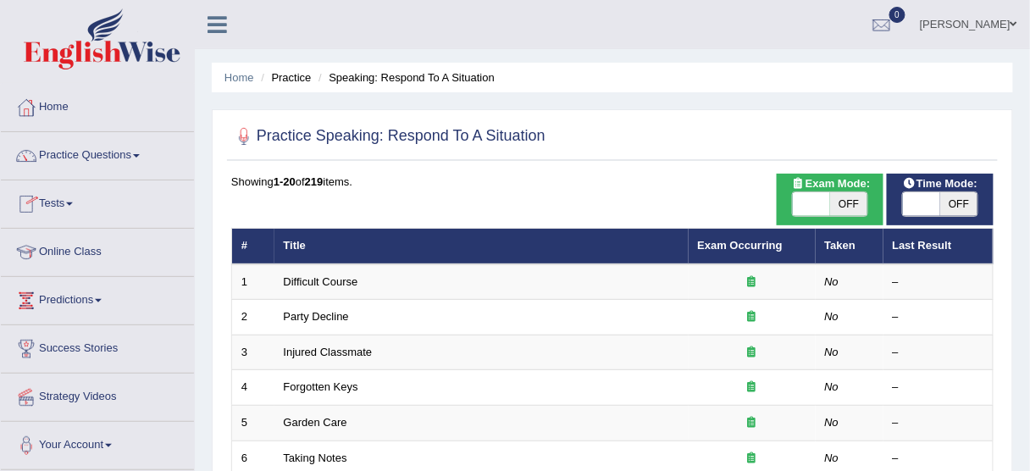
click at [49, 202] on link "Tests" at bounding box center [97, 201] width 193 height 42
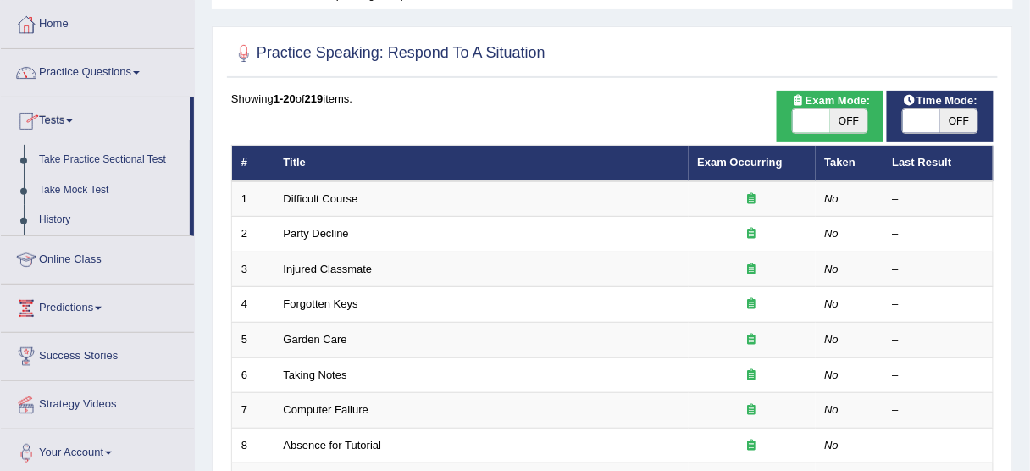
scroll to position [84, 0]
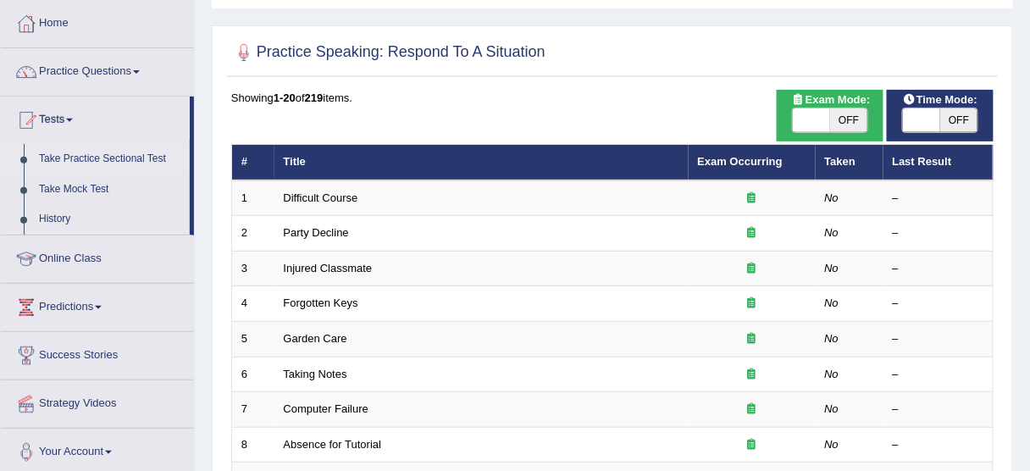
click at [129, 155] on link "Take Practice Sectional Test" at bounding box center [110, 159] width 158 height 30
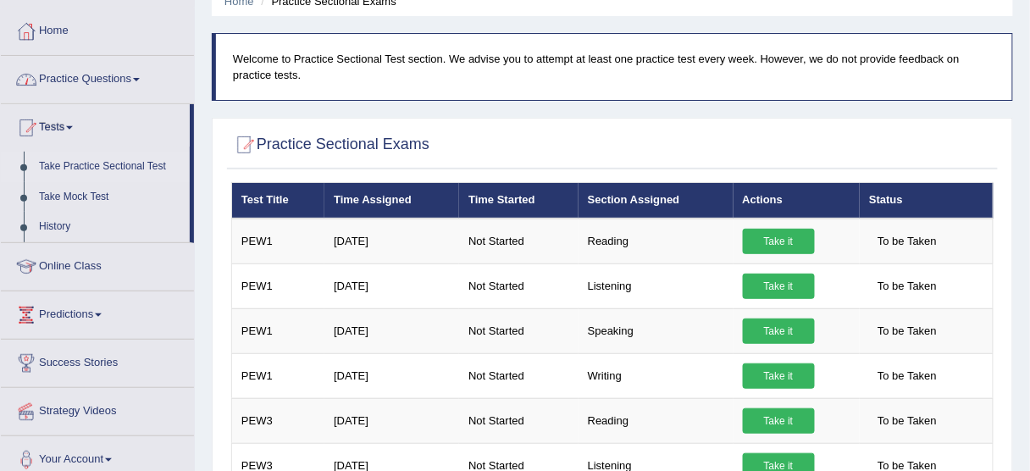
scroll to position [69, 0]
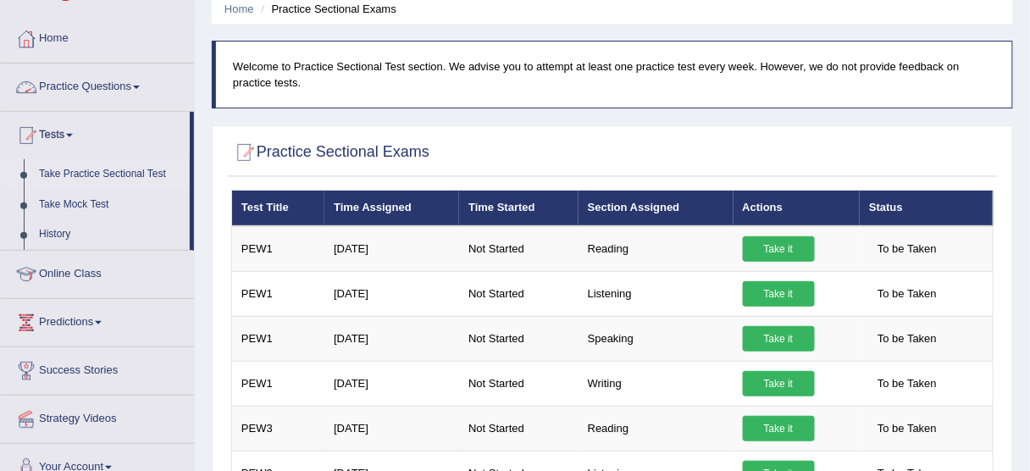
click at [120, 78] on link "Practice Questions" at bounding box center [97, 85] width 193 height 42
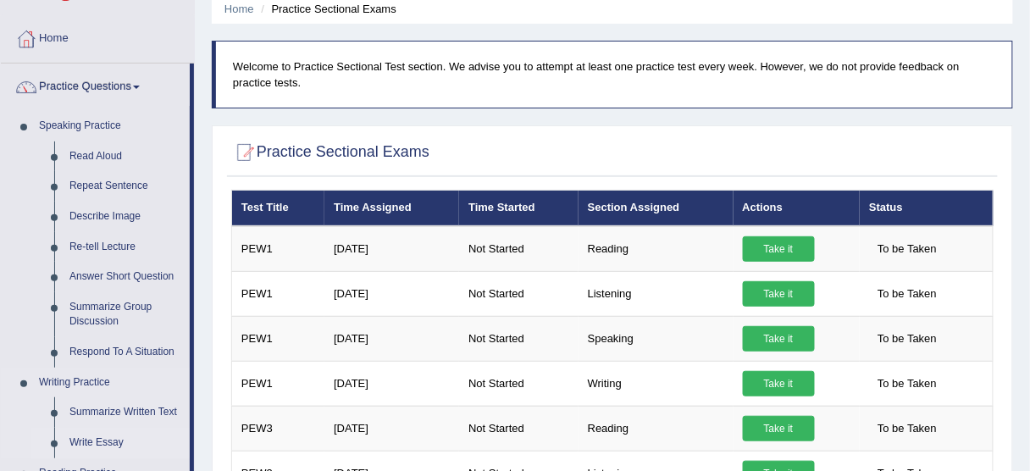
click at [116, 443] on link "Write Essay" at bounding box center [126, 443] width 128 height 30
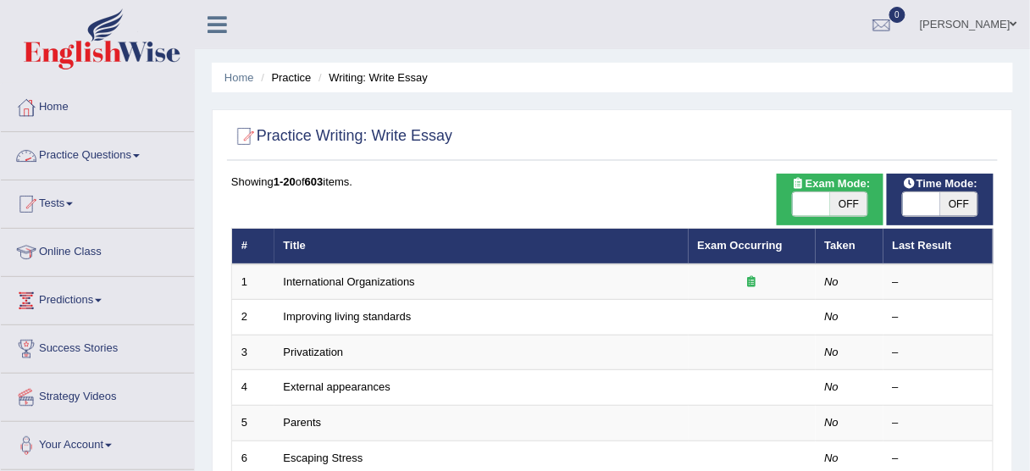
click at [122, 146] on link "Practice Questions" at bounding box center [97, 153] width 193 height 42
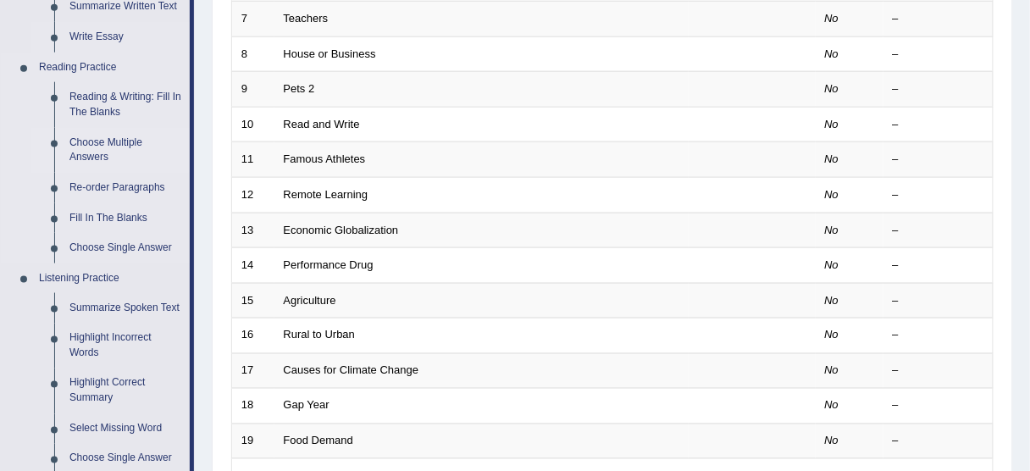
scroll to position [474, 0]
